Goal: Check status: Check status

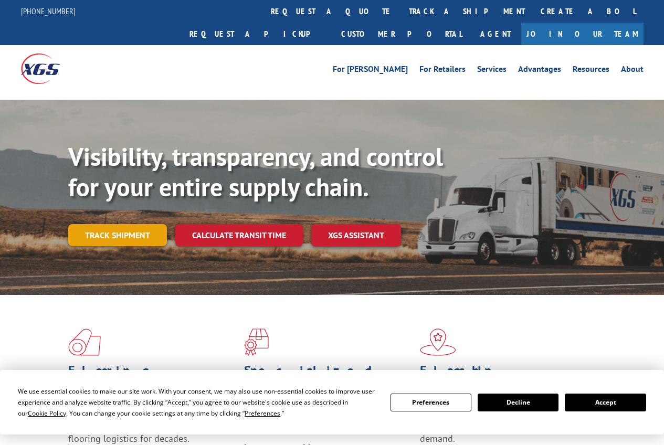
click at [132, 224] on link "Track shipment" at bounding box center [117, 235] width 99 height 22
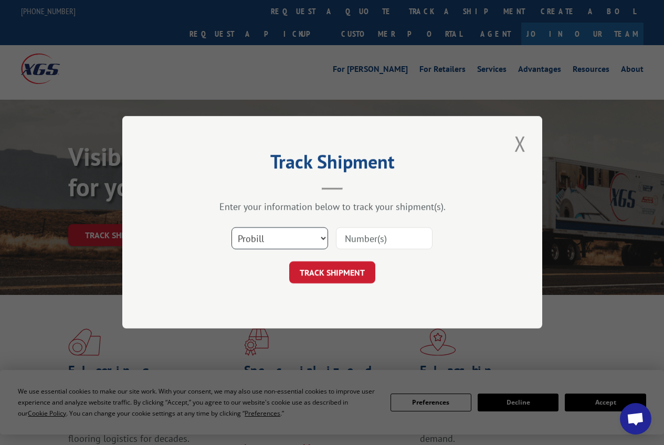
click at [324, 239] on select "Select category... Probill BOL PO" at bounding box center [280, 239] width 97 height 22
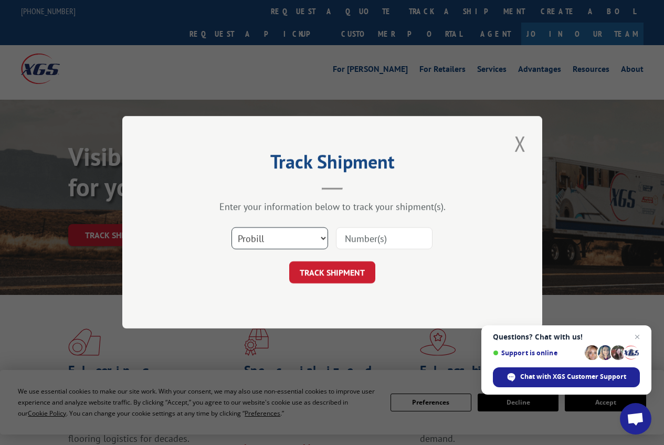
select select "bol"
click at [232, 228] on select "Select category... Probill BOL PO" at bounding box center [280, 239] width 97 height 22
click at [364, 238] on input at bounding box center [384, 239] width 97 height 22
paste input "14399202"
type input "14399202"
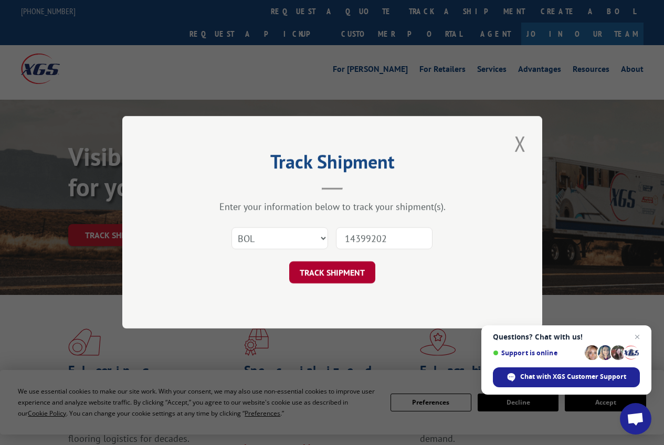
click at [327, 273] on button "TRACK SHIPMENT" at bounding box center [332, 273] width 86 height 22
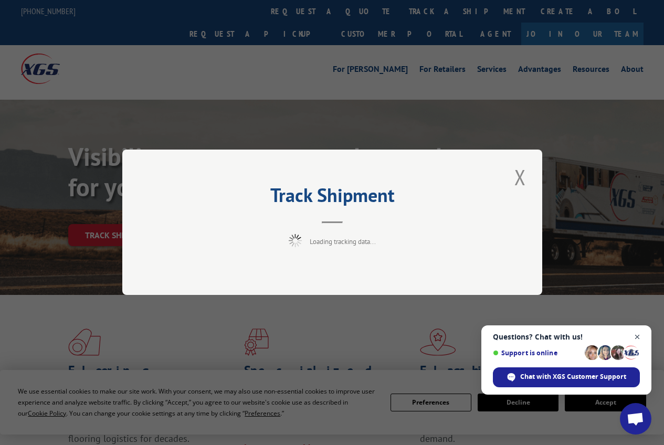
click at [639, 333] on span "Open chat" at bounding box center [637, 337] width 13 height 13
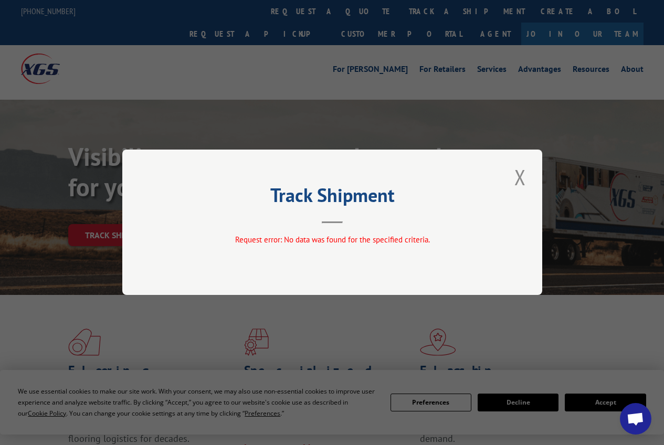
click at [518, 174] on button "Close modal" at bounding box center [521, 177] width 18 height 29
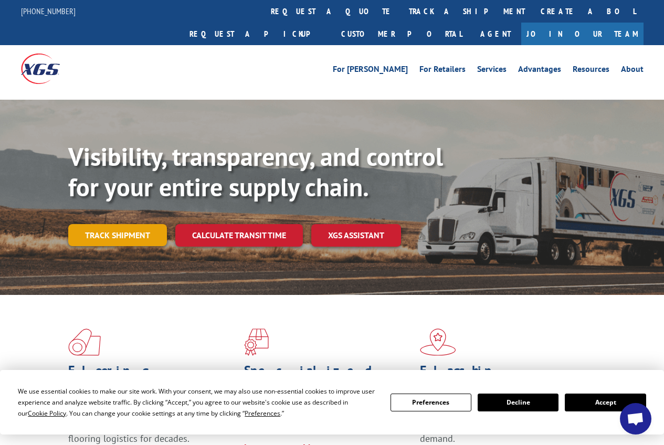
click at [93, 224] on link "Track shipment" at bounding box center [117, 235] width 99 height 22
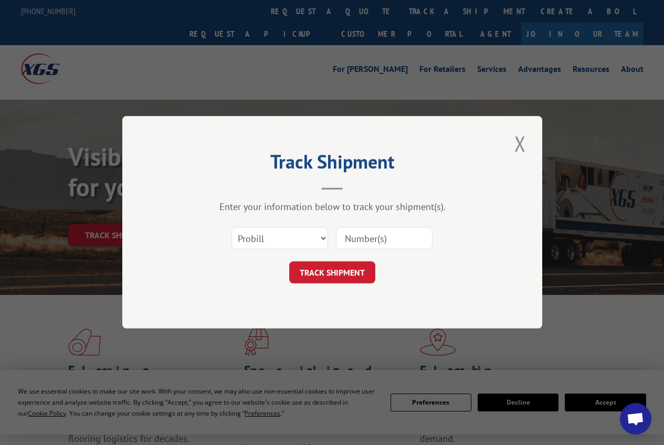
click at [383, 233] on input at bounding box center [384, 239] width 97 height 22
paste input "YKX296PXVPPYDZZ"
type input "YKX296PXVPPYDZZ"
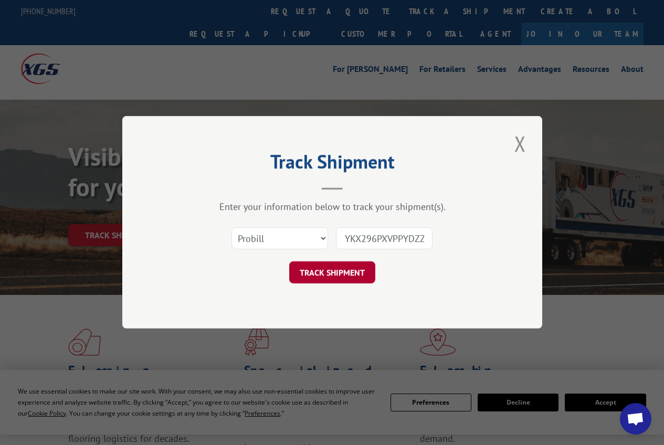
click at [324, 270] on button "TRACK SHIPMENT" at bounding box center [332, 273] width 86 height 22
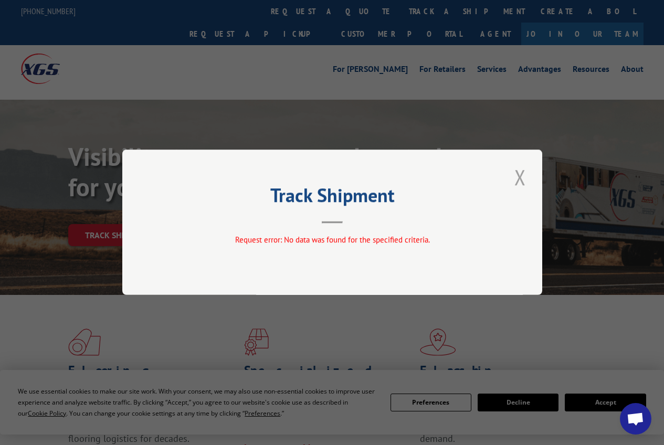
click at [518, 173] on button "Close modal" at bounding box center [521, 177] width 18 height 29
